Goal: Task Accomplishment & Management: Use online tool/utility

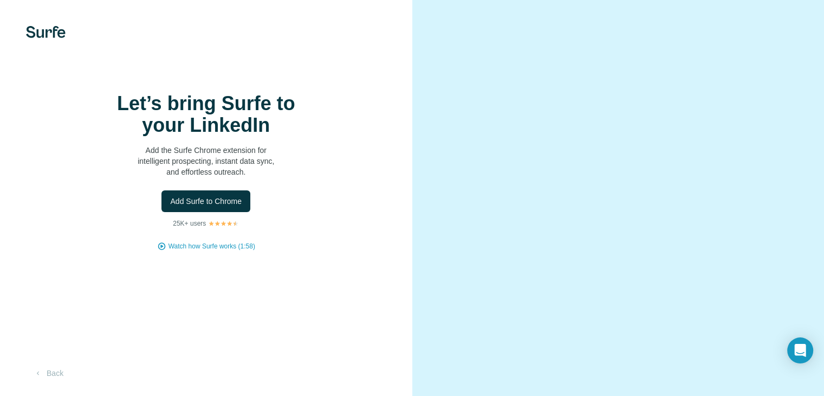
scroll to position [49, 0]
click at [223, 196] on span "Add Surfe to Chrome" at bounding box center [206, 201] width 72 height 11
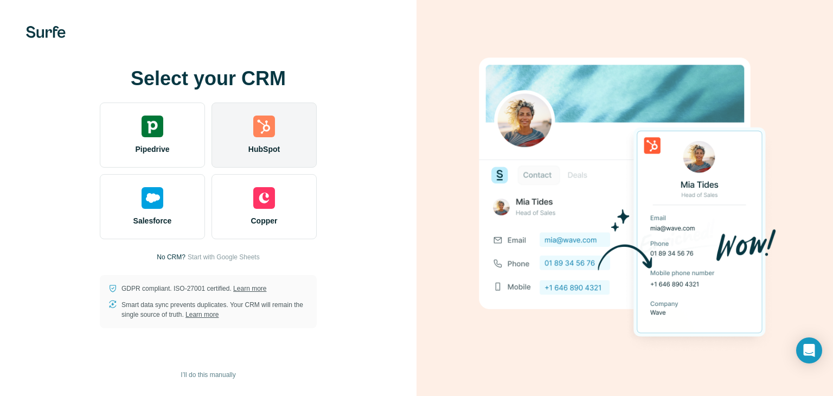
click at [257, 141] on div "HubSpot" at bounding box center [263, 134] width 105 height 65
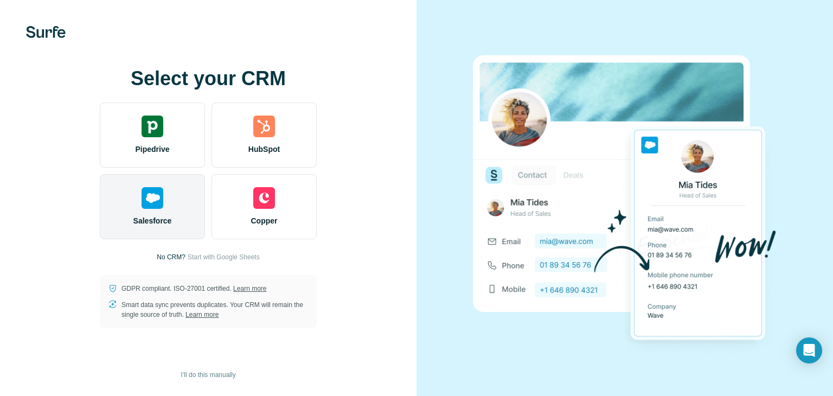
click at [158, 222] on span "Salesforce" at bounding box center [152, 220] width 38 height 11
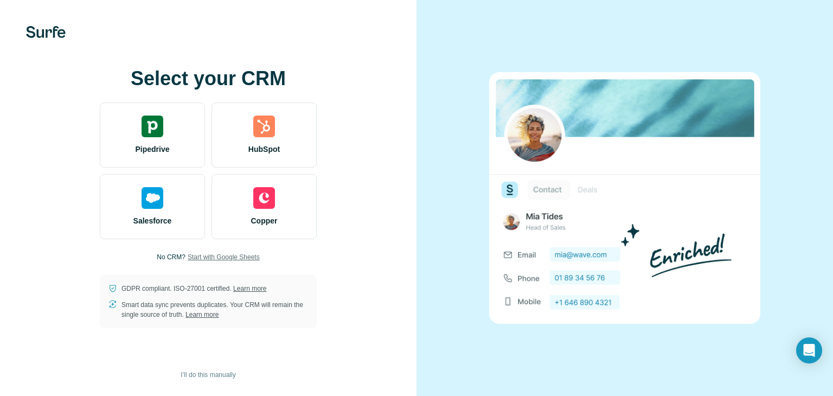
click at [223, 252] on span "Start with Google Sheets" at bounding box center [224, 257] width 72 height 10
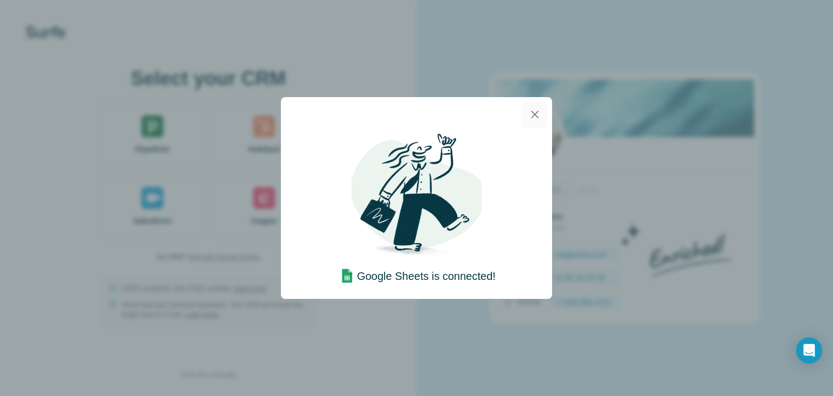
click at [534, 115] on icon "button" at bounding box center [534, 114] width 13 height 13
